Goal: Ask a question

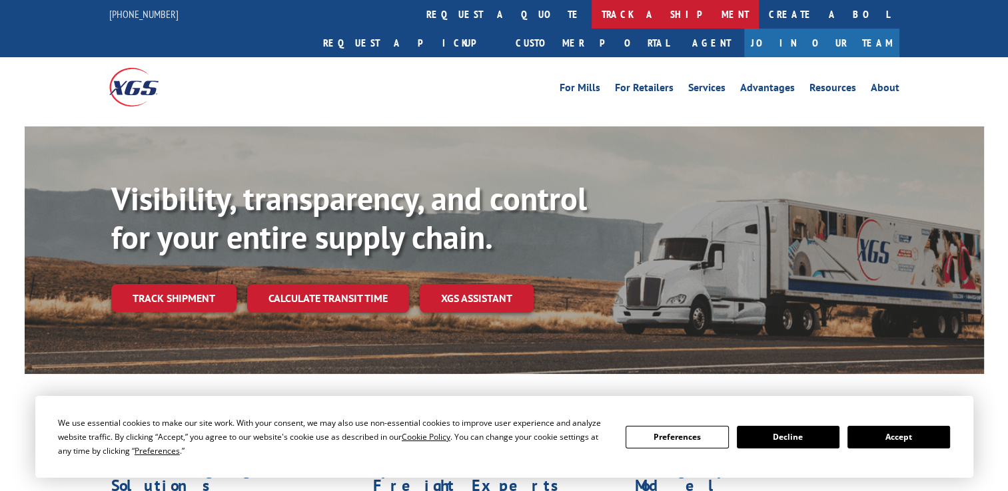
click at [591, 18] on link "track a shipment" at bounding box center [674, 14] width 167 height 29
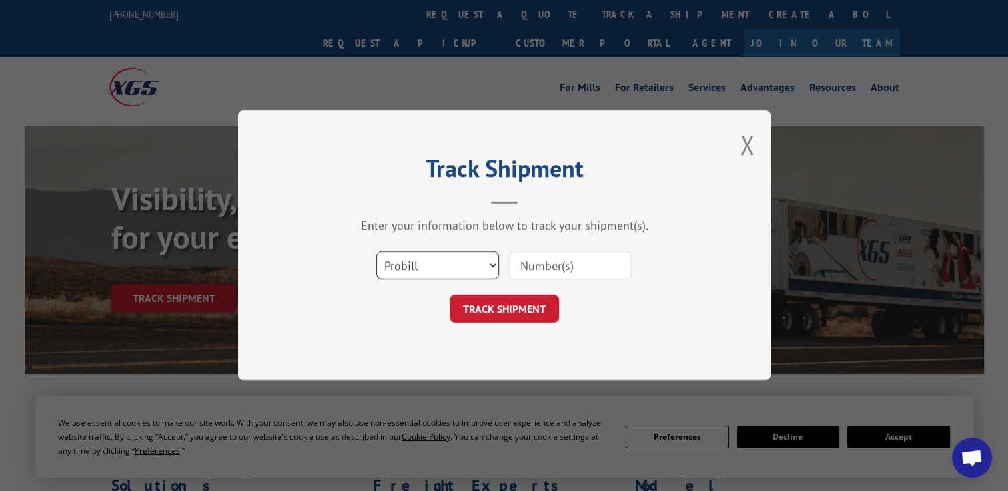
click at [410, 273] on select "Select category... Probill BOL PO" at bounding box center [437, 266] width 123 height 28
select select "po"
click at [376, 252] on select "Select category... Probill BOL PO" at bounding box center [437, 266] width 123 height 28
click at [536, 264] on input at bounding box center [570, 266] width 123 height 28
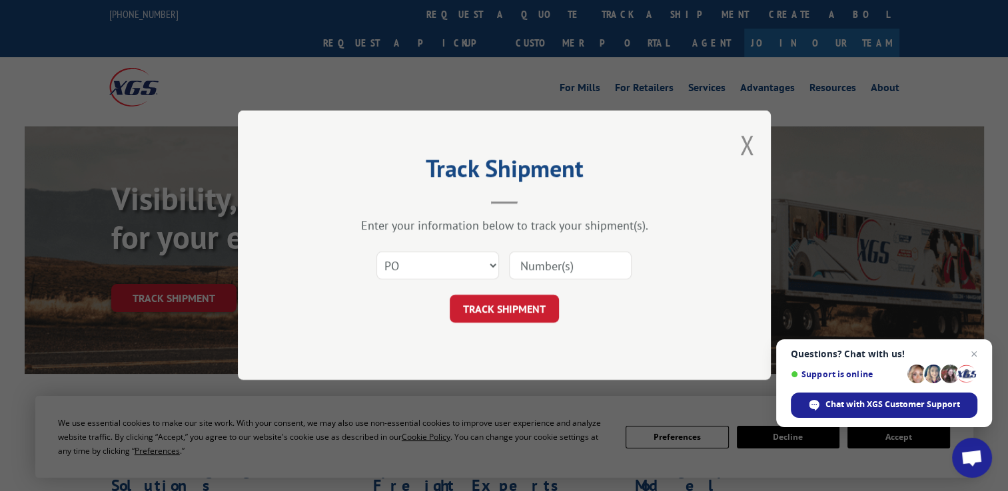
paste input "61536307"
type input "61536307"
click at [497, 310] on button "TRACK SHIPMENT" at bounding box center [504, 310] width 109 height 28
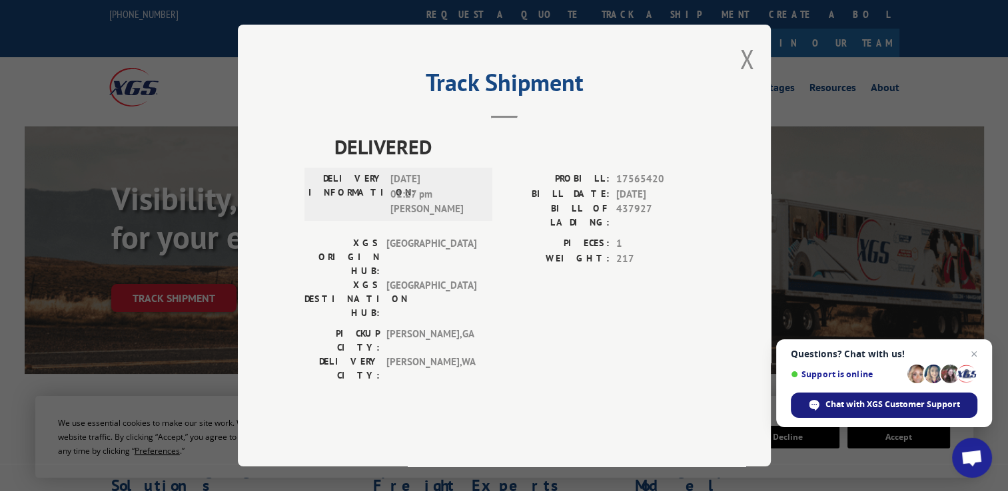
click at [882, 408] on span "Chat with XGS Customer Support" at bounding box center [892, 405] width 135 height 12
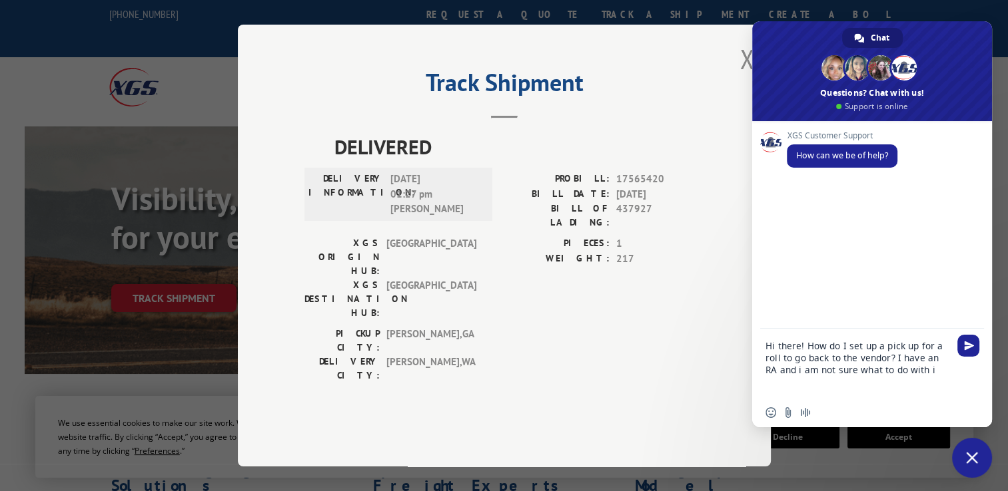
type textarea "Hi there! How do I set up a pick up for a roll to go back to the vendor? I have…"
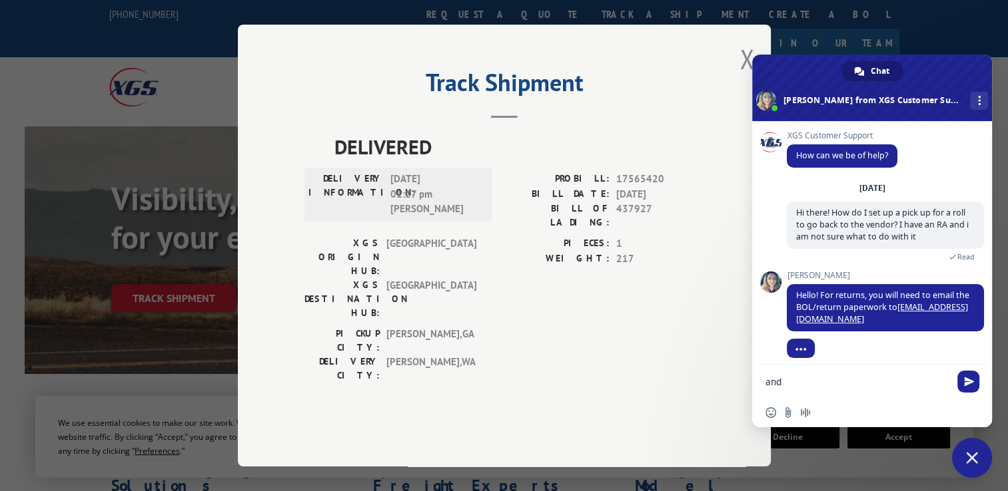
scroll to position [11, 0]
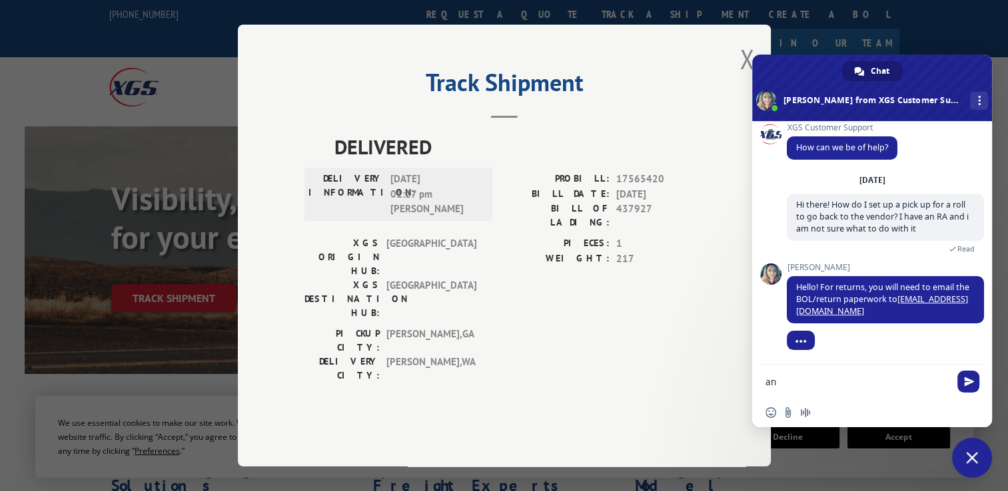
type textarea "a"
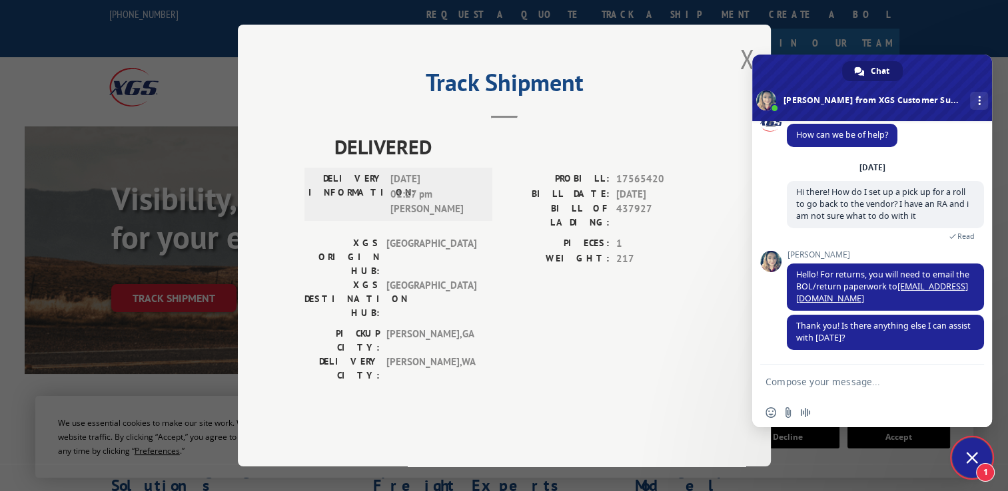
click at [881, 374] on textarea "Compose your message..." at bounding box center [858, 381] width 186 height 33
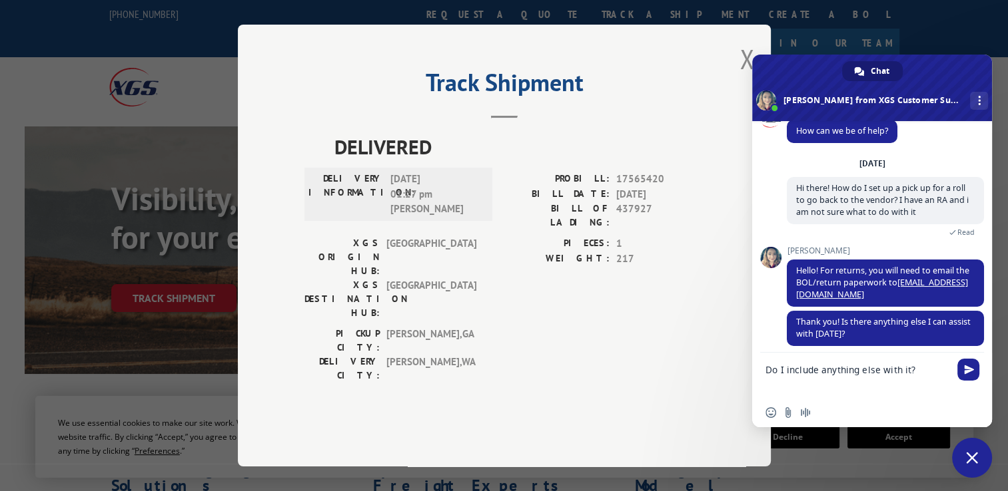
type textarea "Do I include anything else with it?"
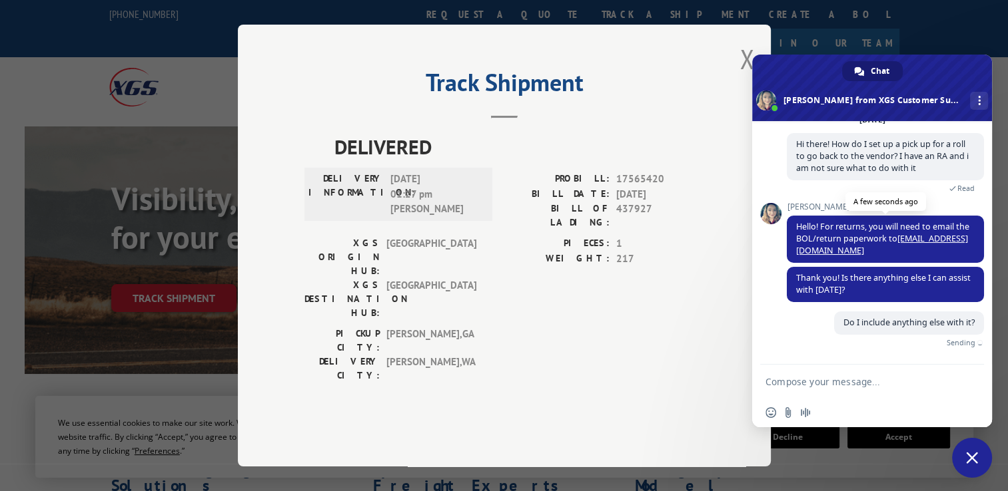
scroll to position [58, 0]
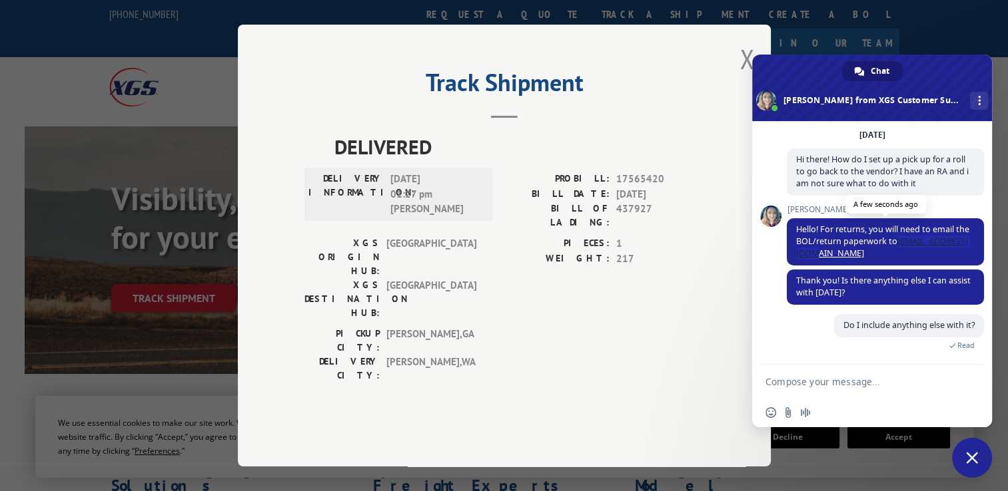
drag, startPoint x: 911, startPoint y: 243, endPoint x: 928, endPoint y: 259, distance: 23.1
click at [928, 259] on span "Hello! For returns, you will need to email the BOL/return paperwork to [EMAIL_A…" at bounding box center [885, 241] width 197 height 47
copy span "[EMAIL_ADDRESS][DOMAIN_NAME]"
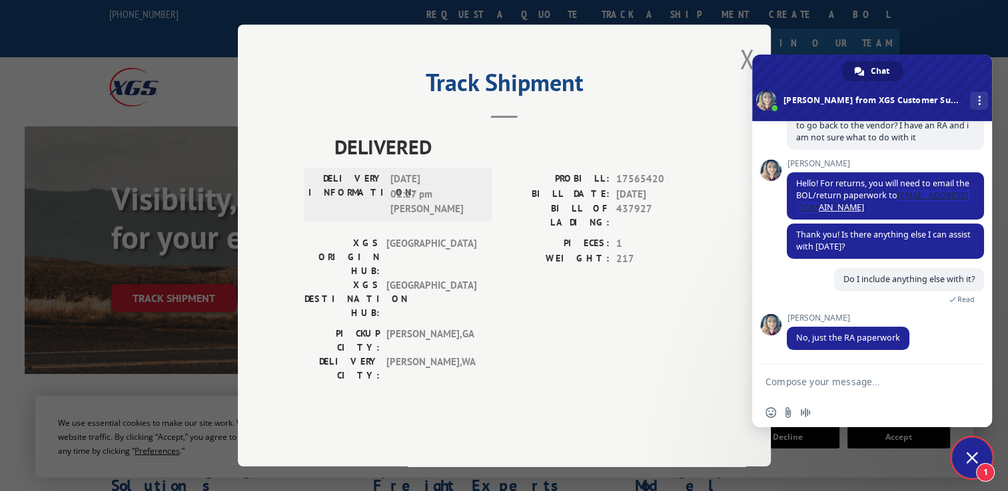
scroll to position [131, 0]
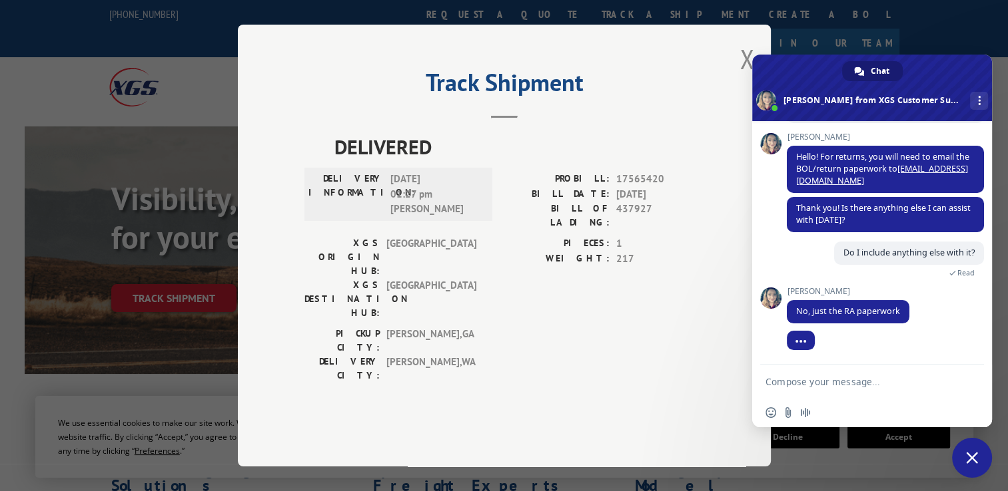
click at [923, 380] on textarea "Compose your message..." at bounding box center [858, 381] width 186 height 33
type textarea "okay great thank you!"
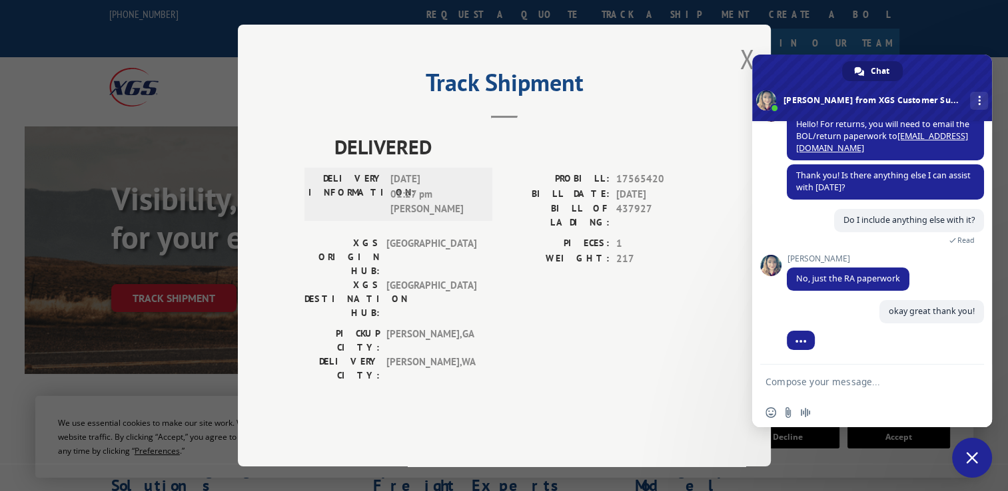
scroll to position [164, 0]
